Goal: Check status: Check status

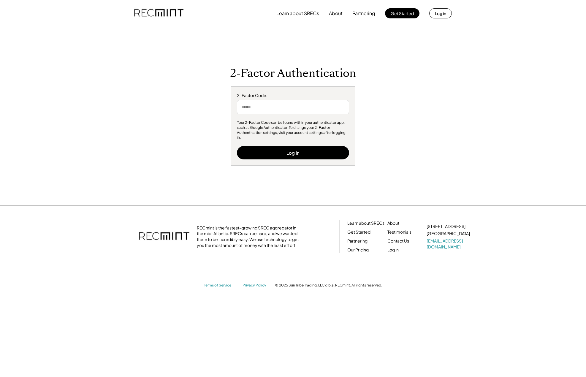
click at [273, 114] on input "input" at bounding box center [293, 107] width 112 height 14
type input "******"
click at [278, 150] on button "Log In" at bounding box center [293, 152] width 112 height 13
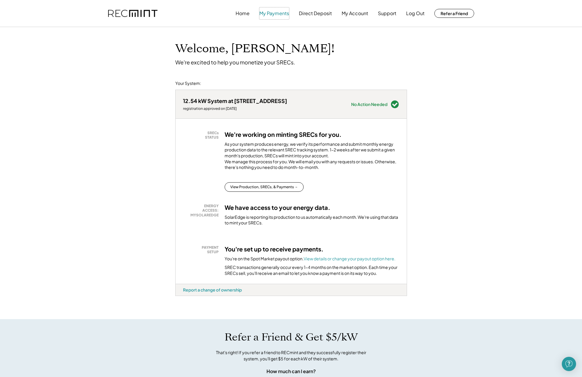
click at [275, 14] on button "My Payments" at bounding box center [274, 13] width 30 height 12
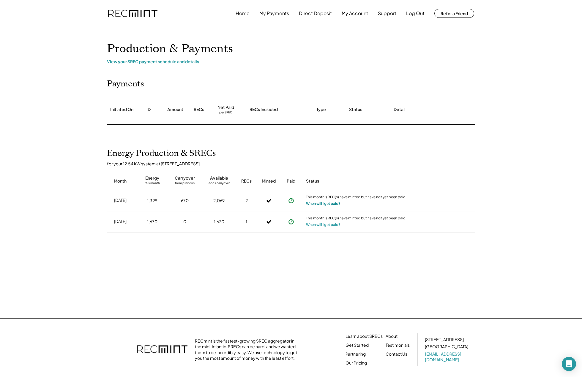
click at [317, 203] on button "When will I get paid?" at bounding box center [323, 204] width 34 height 6
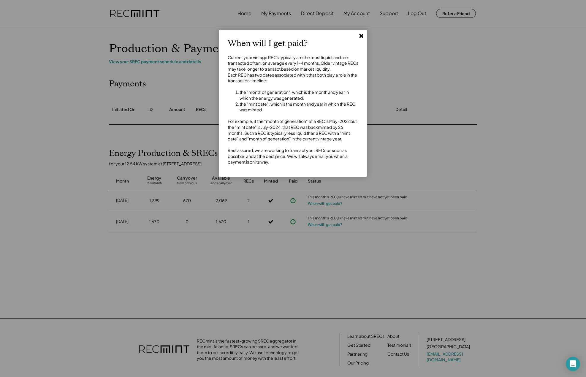
click at [361, 37] on use at bounding box center [361, 36] width 4 height 4
